Goal: Task Accomplishment & Management: Use online tool/utility

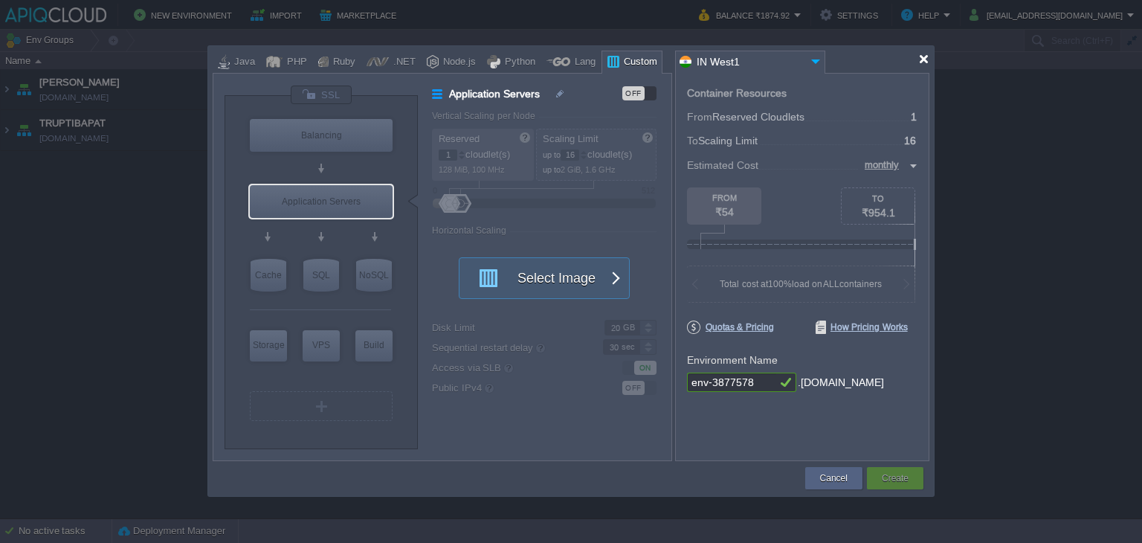
click at [920, 63] on div at bounding box center [923, 59] width 11 height 11
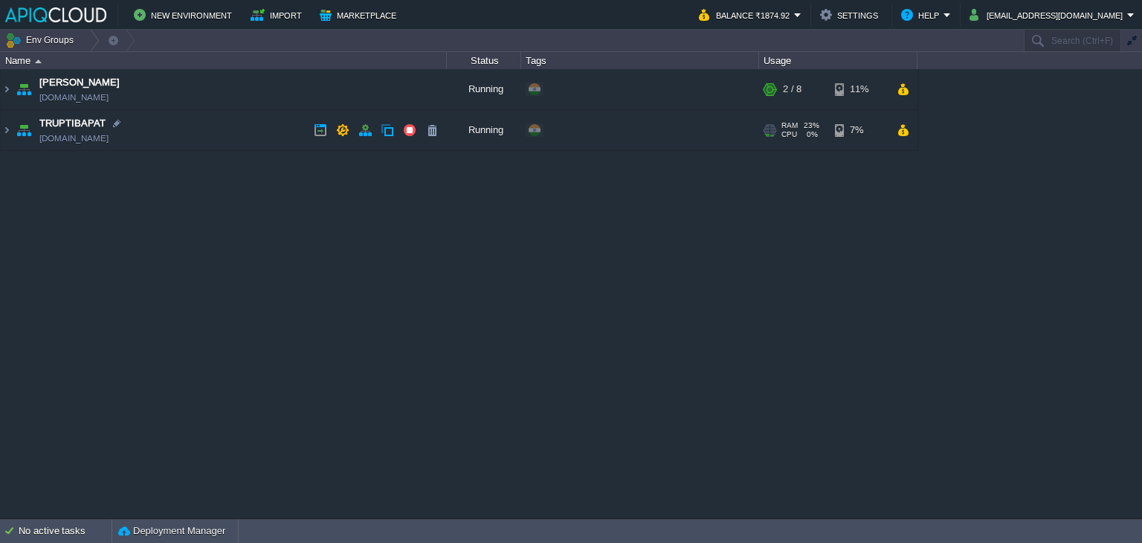
click at [207, 132] on td "TRUPTIBAPAT [DOMAIN_NAME]" at bounding box center [224, 130] width 446 height 41
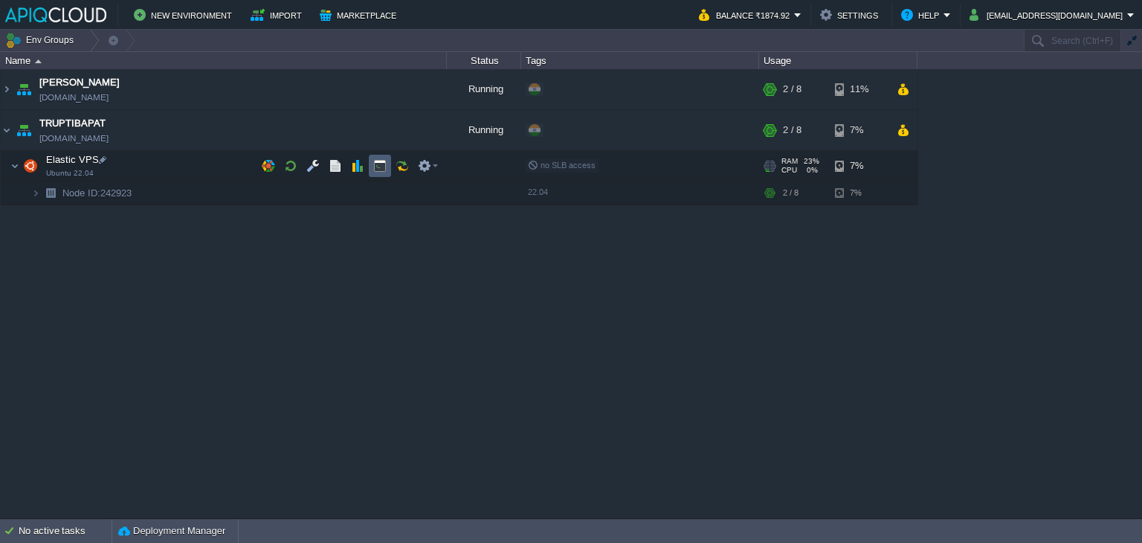
click at [374, 166] on button "button" at bounding box center [379, 165] width 13 height 13
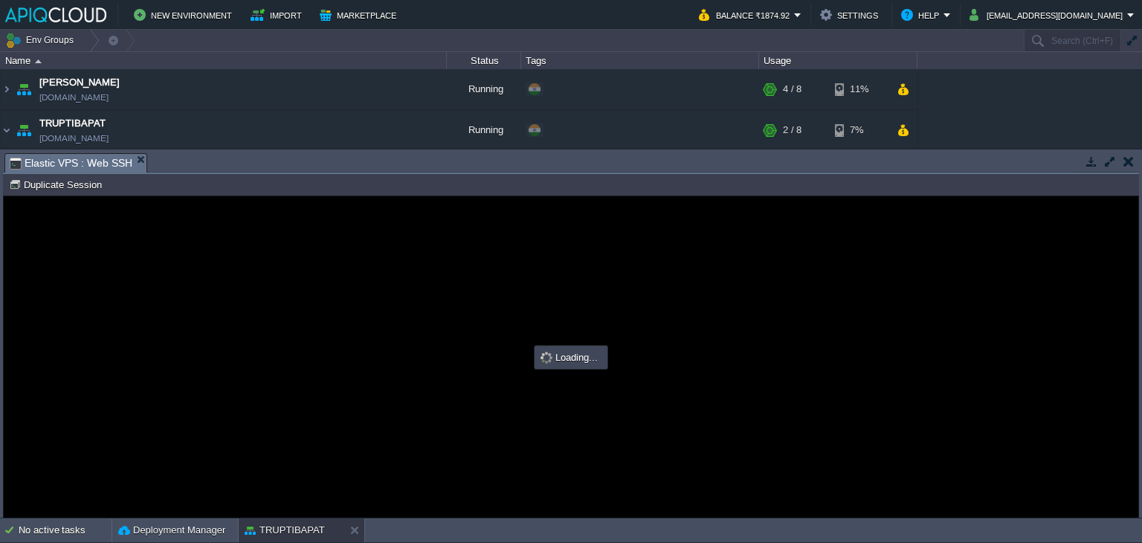
type input "#000000"
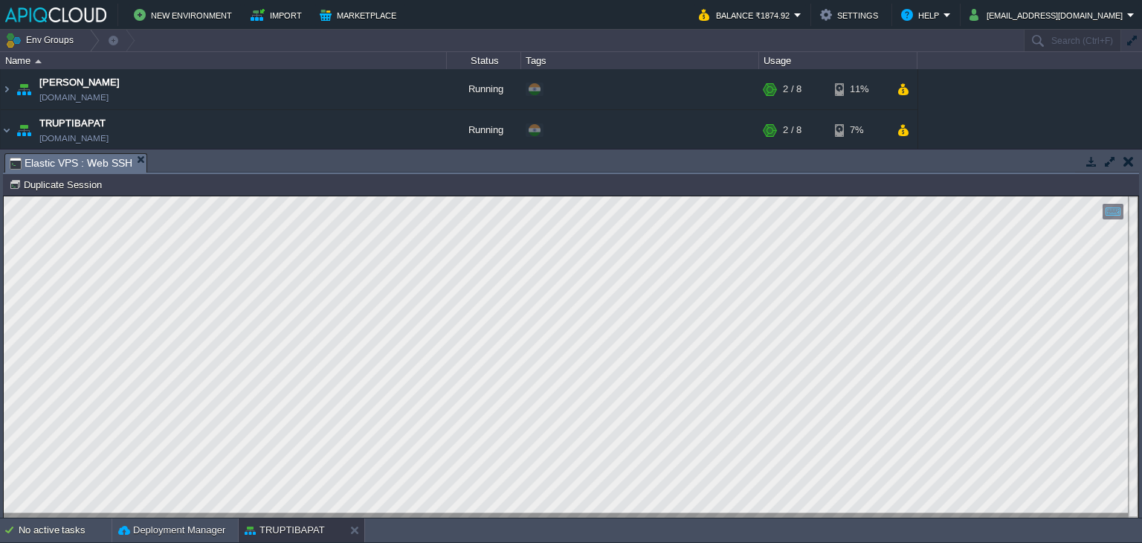
click at [1127, 161] on button "button" at bounding box center [1128, 161] width 10 height 13
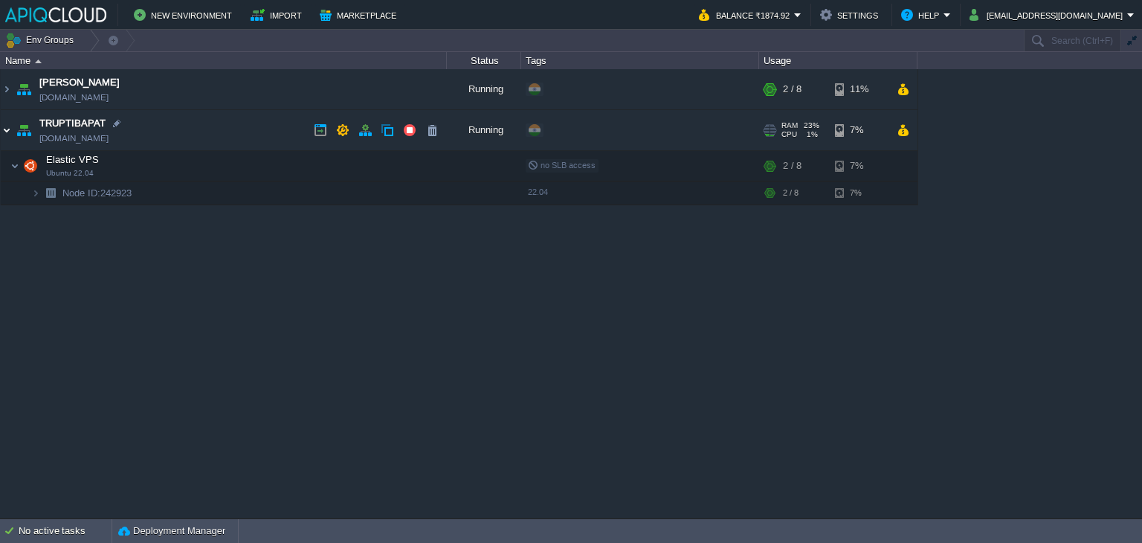
click at [1, 128] on img at bounding box center [7, 130] width 12 height 40
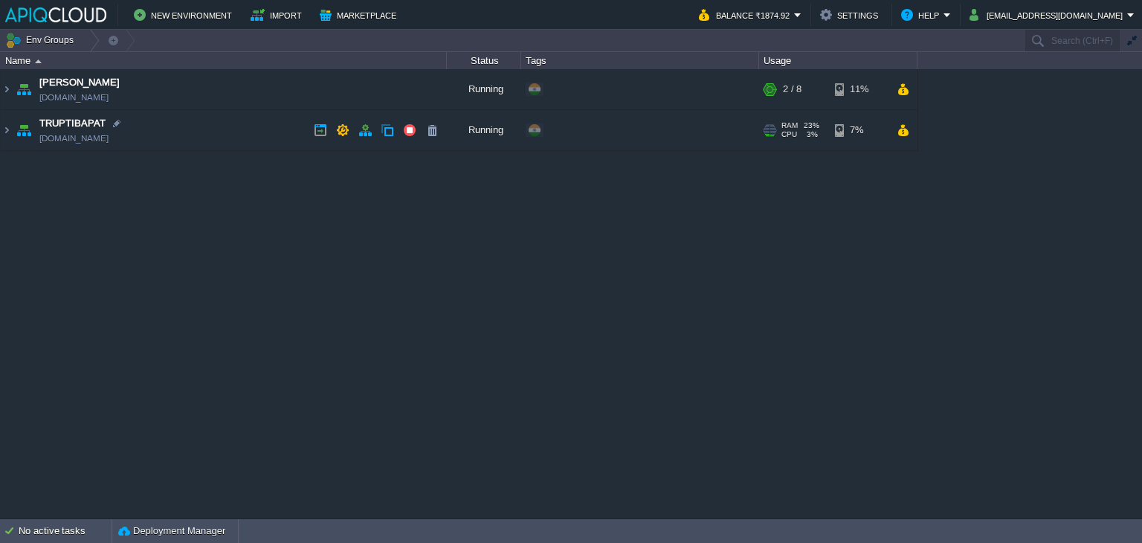
click at [253, 132] on td "TRUPTIBAPAT [DOMAIN_NAME]" at bounding box center [224, 130] width 446 height 41
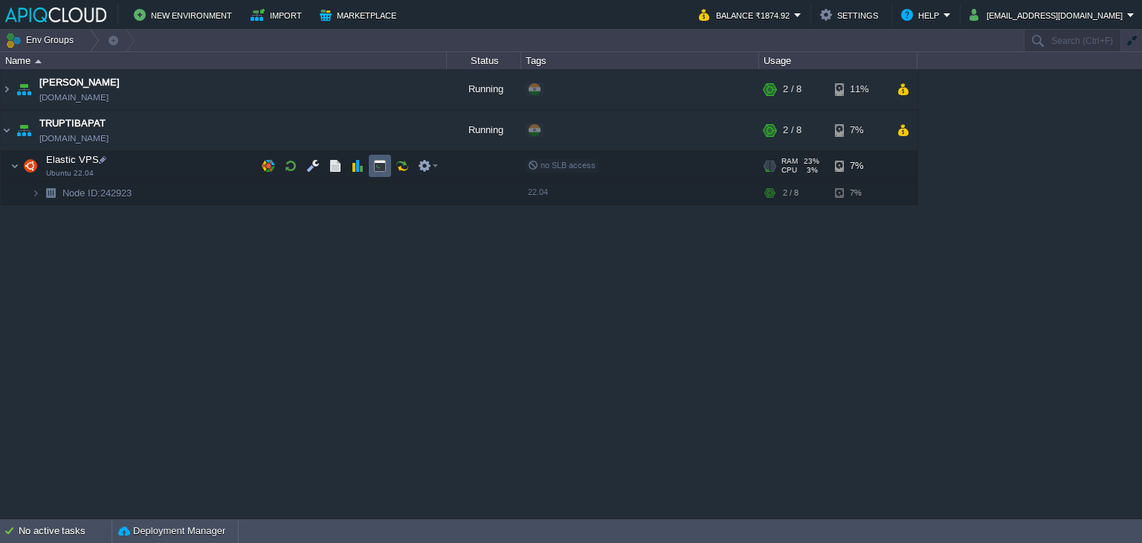
click at [380, 166] on button "button" at bounding box center [379, 165] width 13 height 13
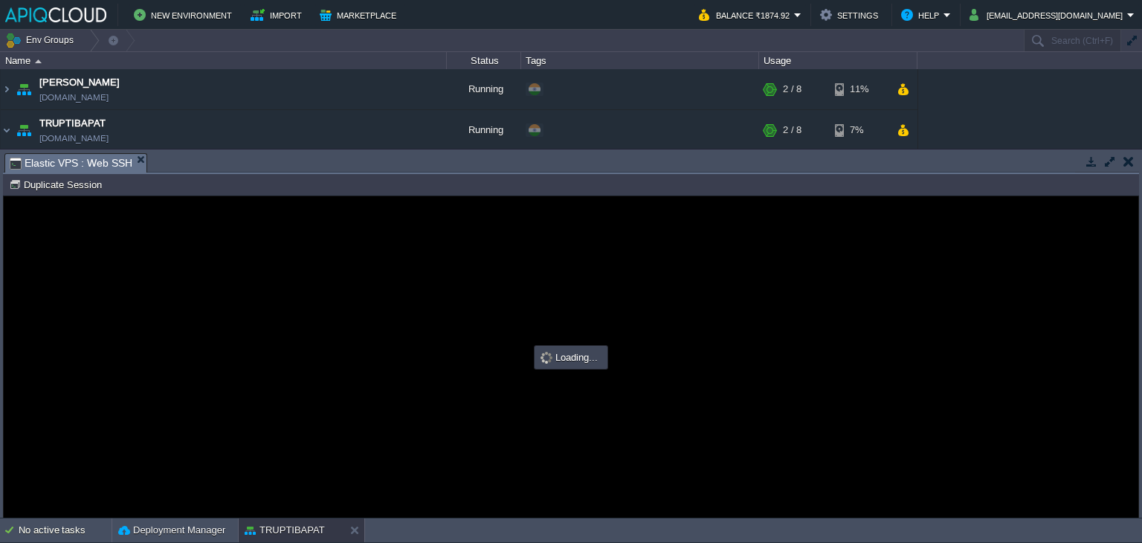
type input "#000000"
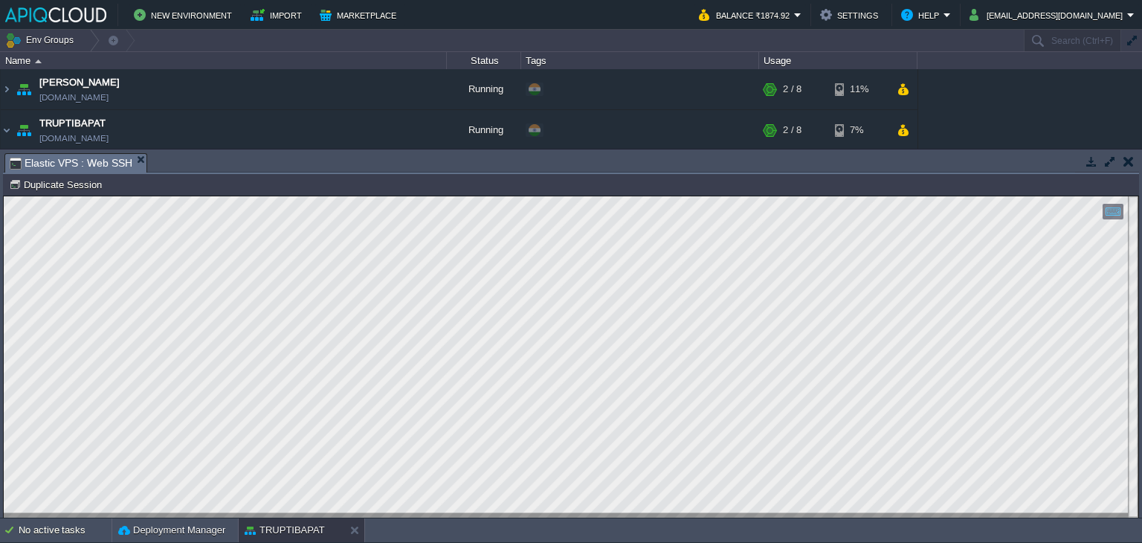
click at [1128, 155] on button "button" at bounding box center [1128, 161] width 10 height 13
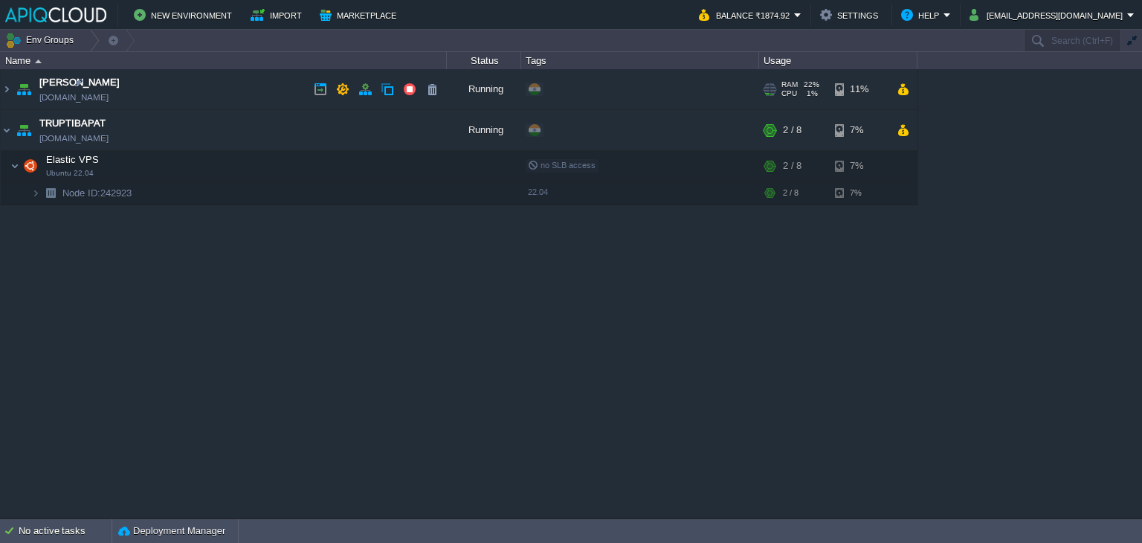
click at [209, 88] on td "Anand [DOMAIN_NAME]" at bounding box center [224, 89] width 446 height 41
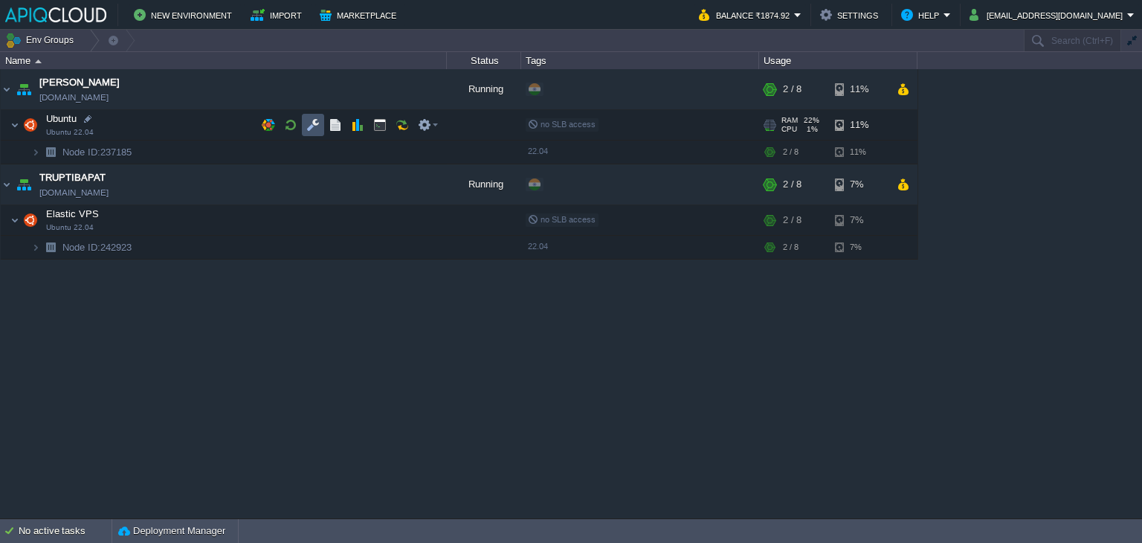
click at [315, 126] on button "button" at bounding box center [312, 124] width 13 height 13
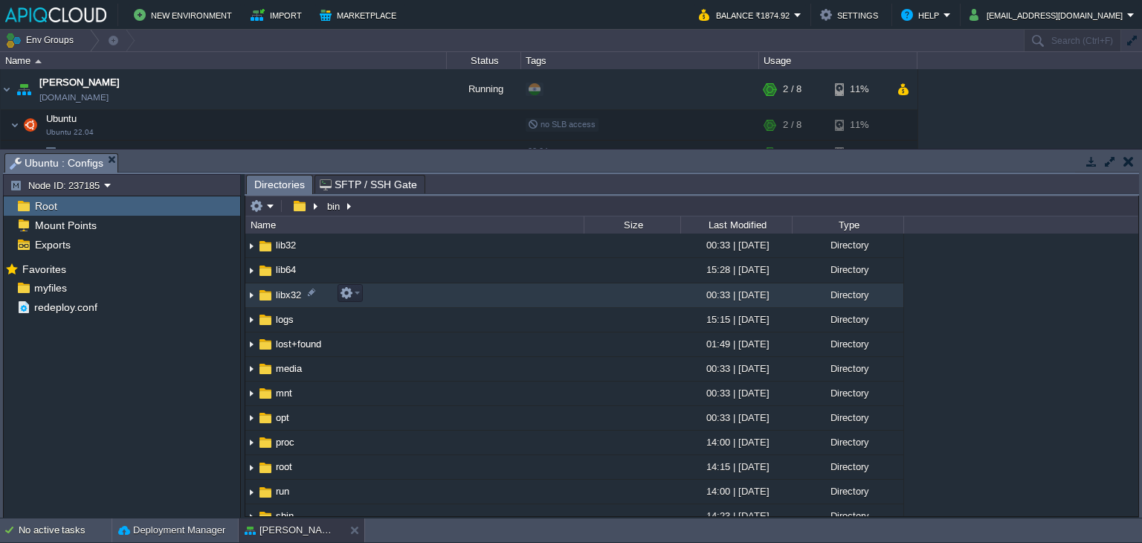
scroll to position [149, 0]
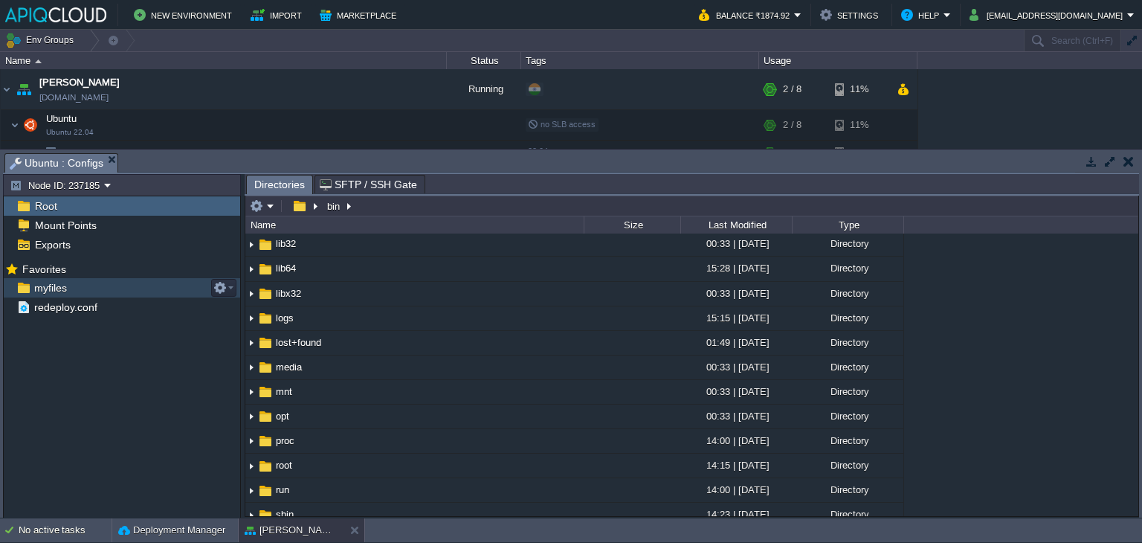
click at [59, 285] on span "myfiles" at bounding box center [50, 287] width 38 height 13
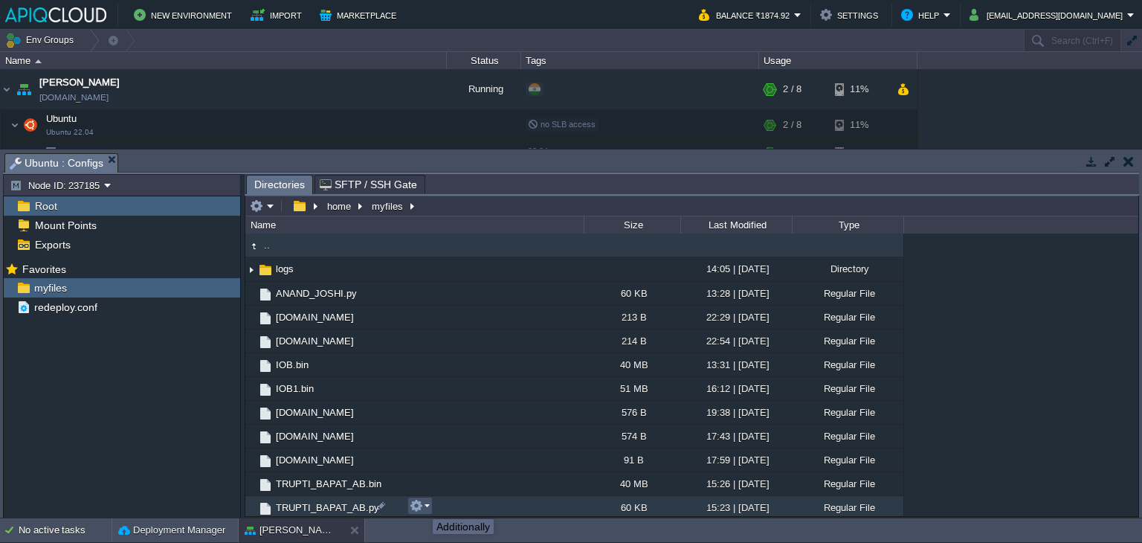
click at [422, 506] on button "button" at bounding box center [416, 505] width 13 height 13
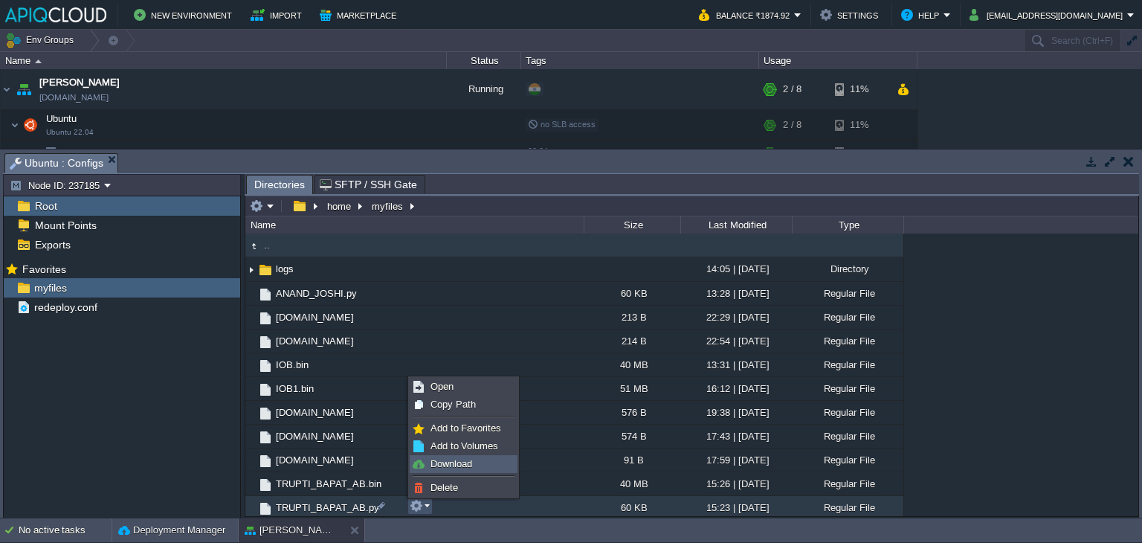
click at [467, 462] on span "Download" at bounding box center [451, 463] width 42 height 11
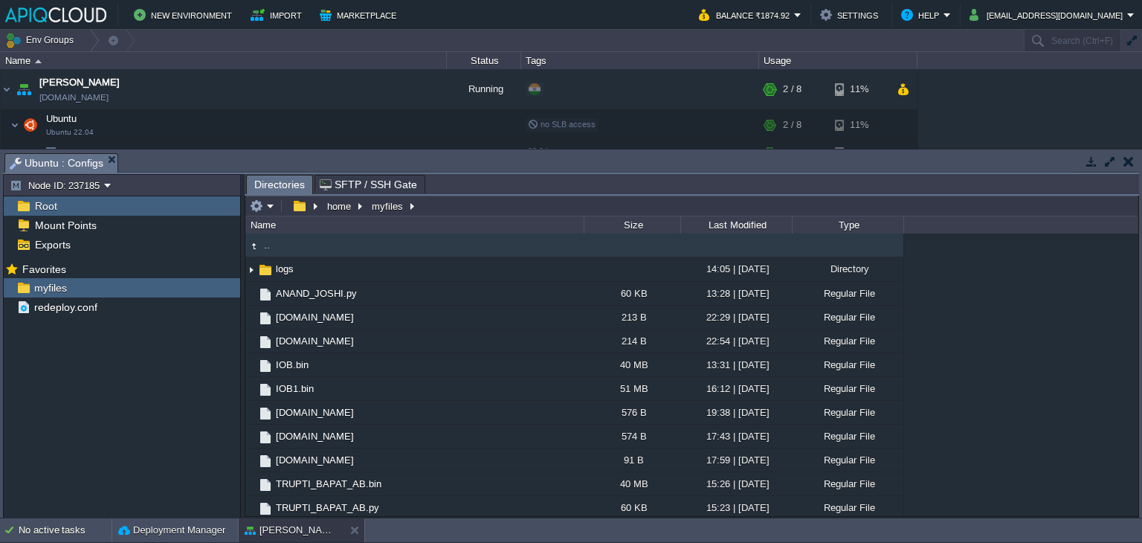
click at [1124, 162] on button "button" at bounding box center [1128, 161] width 10 height 13
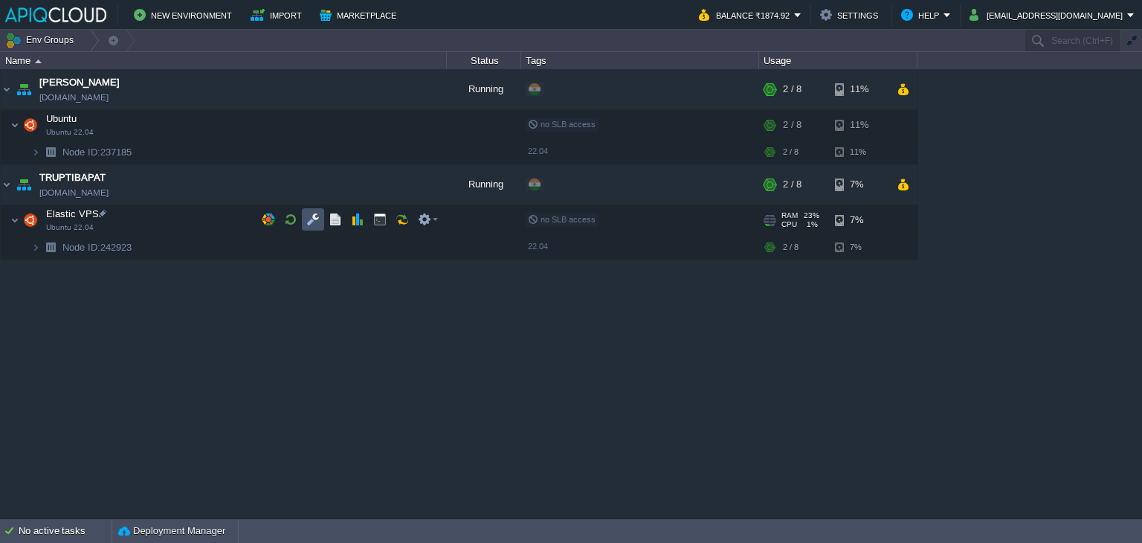
click at [314, 222] on button "button" at bounding box center [312, 219] width 13 height 13
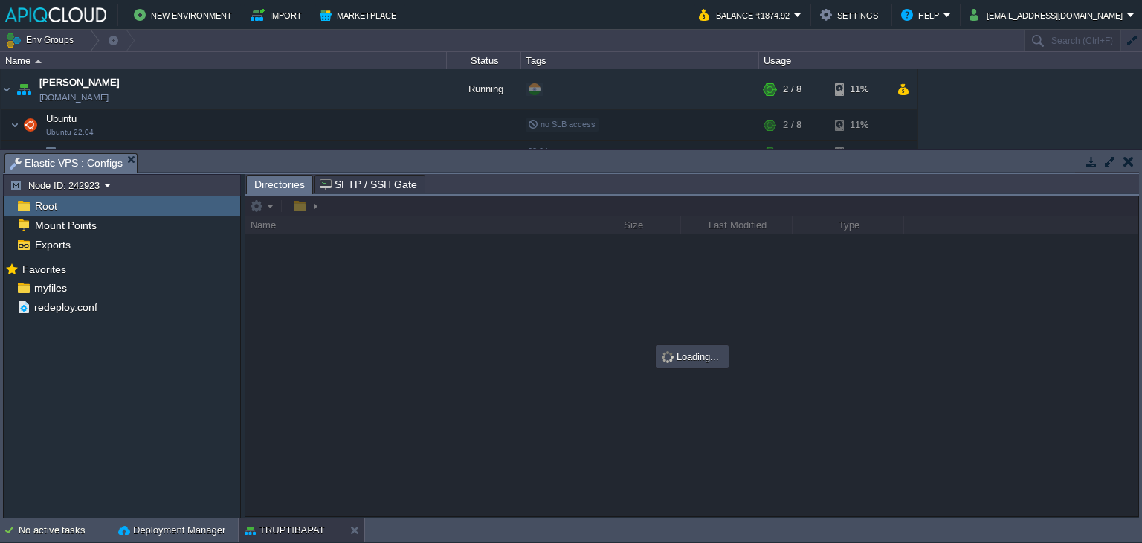
click at [1123, 162] on button "button" at bounding box center [1128, 161] width 10 height 13
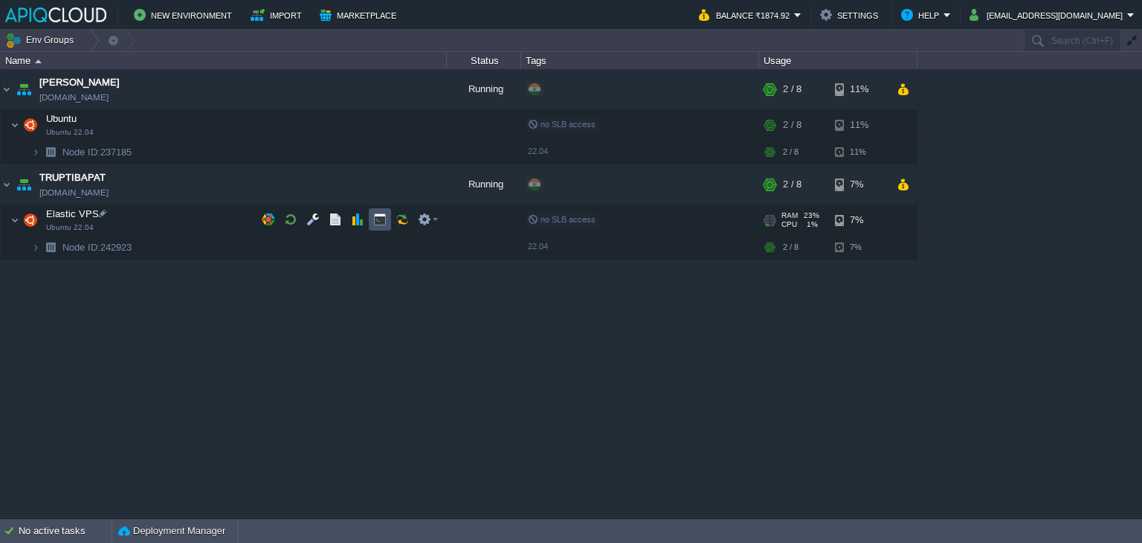
click at [381, 217] on button "button" at bounding box center [379, 219] width 13 height 13
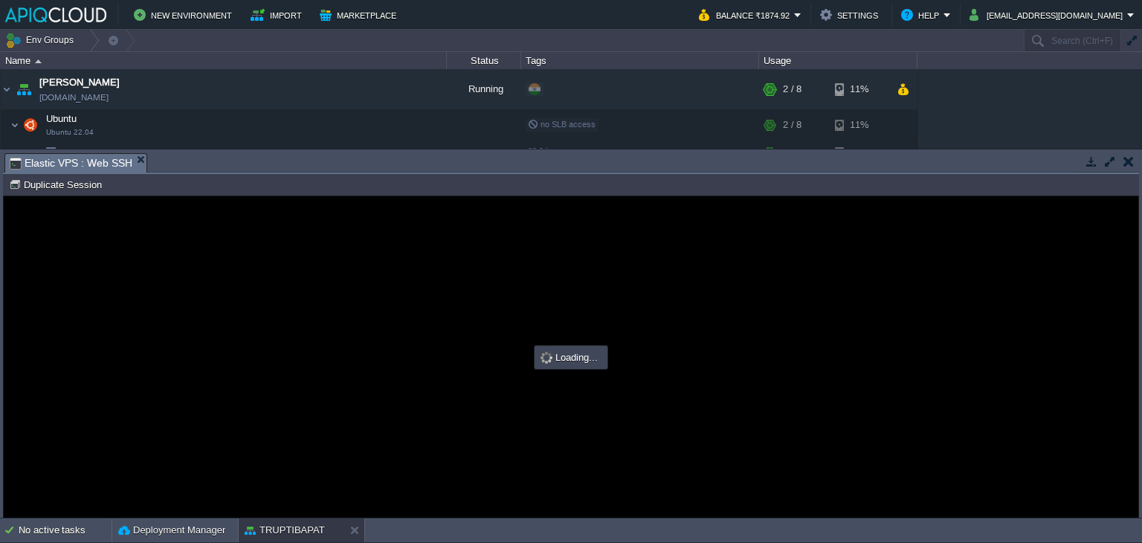
type input "#000000"
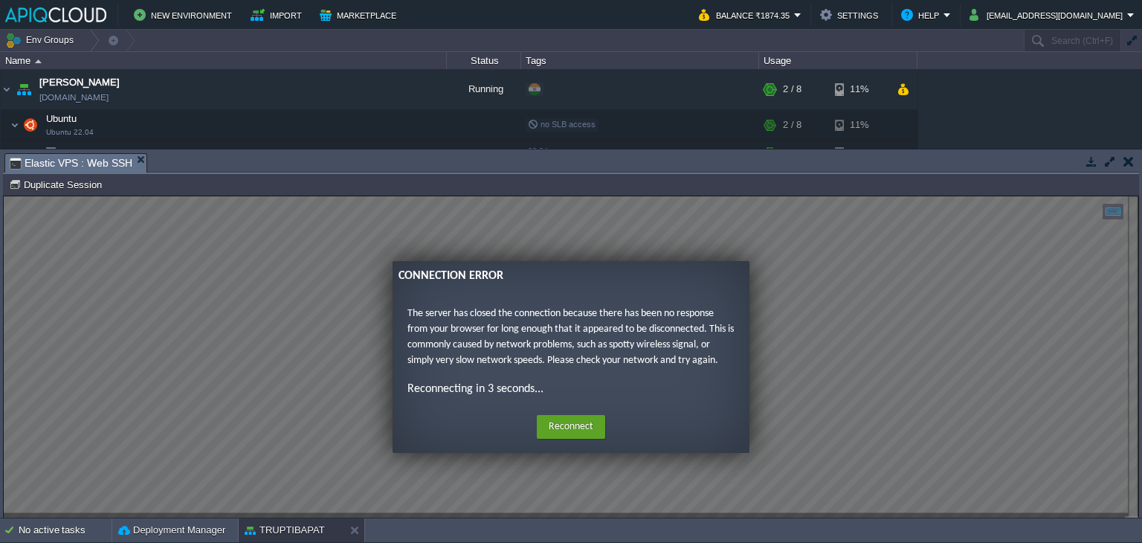
click at [1124, 161] on button "button" at bounding box center [1128, 161] width 10 height 13
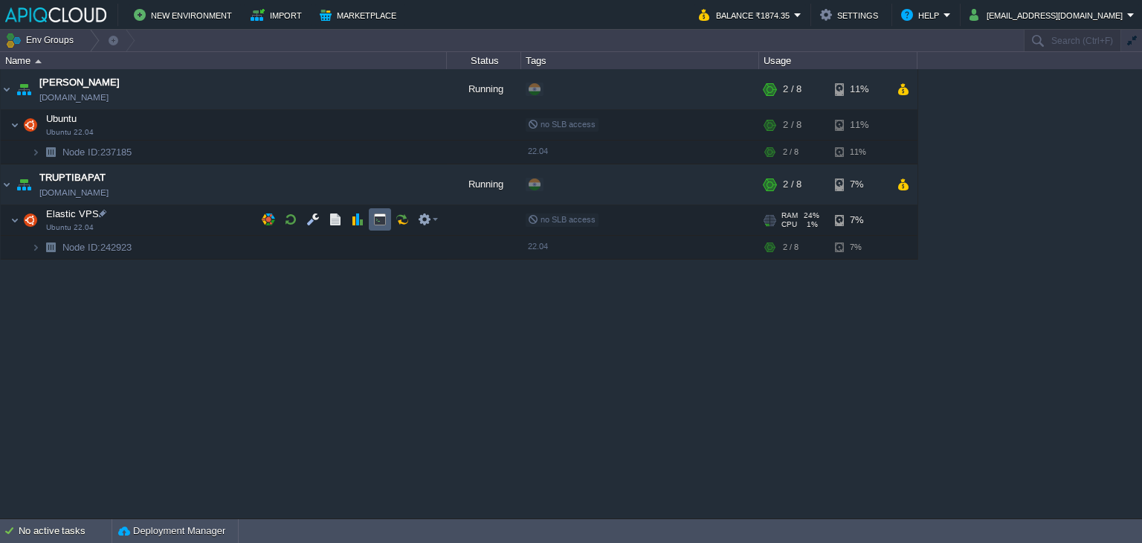
click at [381, 214] on button "button" at bounding box center [379, 219] width 13 height 13
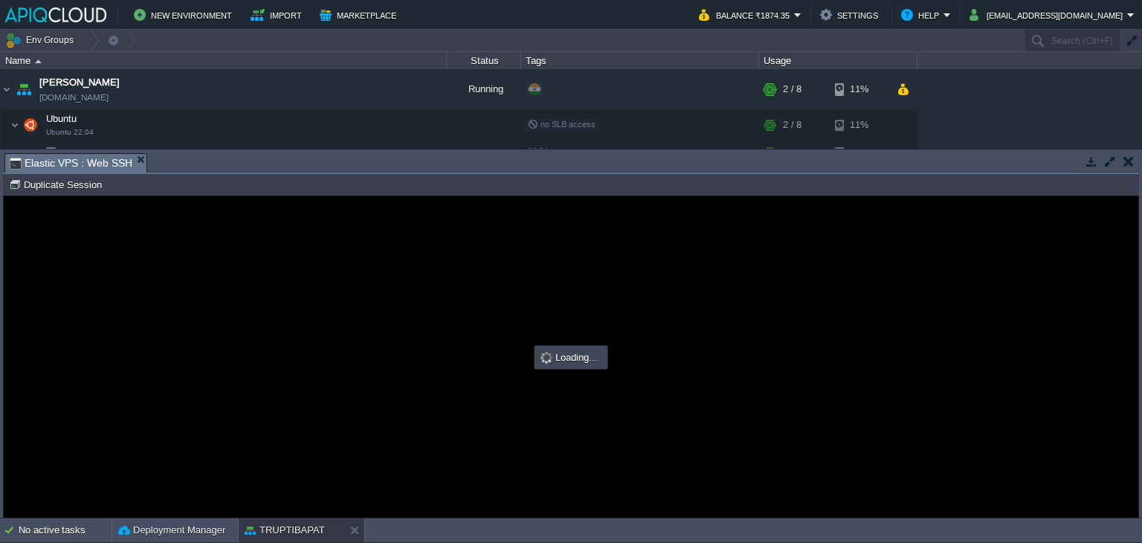
type input "#000000"
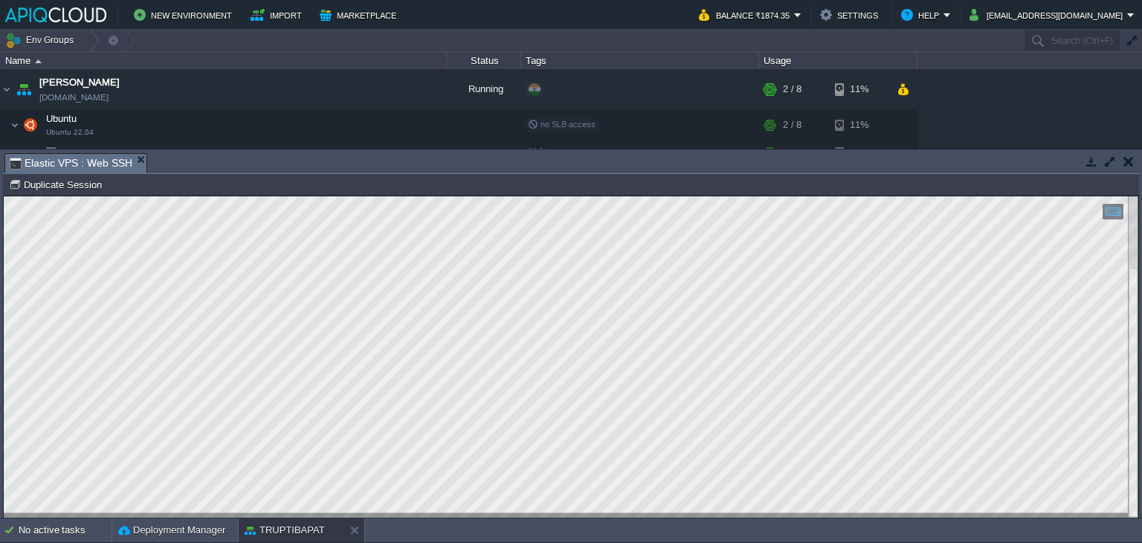
click at [1126, 156] on button "button" at bounding box center [1128, 161] width 10 height 13
